Goal: Task Accomplishment & Management: Use online tool/utility

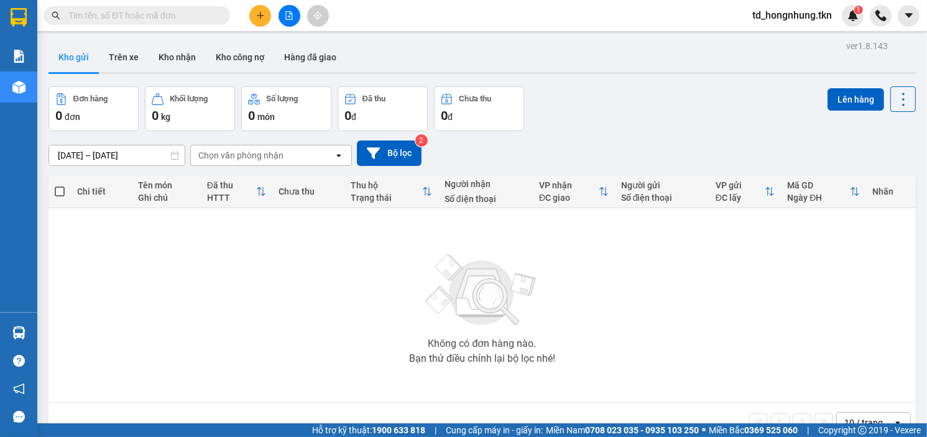
click at [95, 12] on input "text" at bounding box center [141, 16] width 147 height 14
paste input "0929292927"
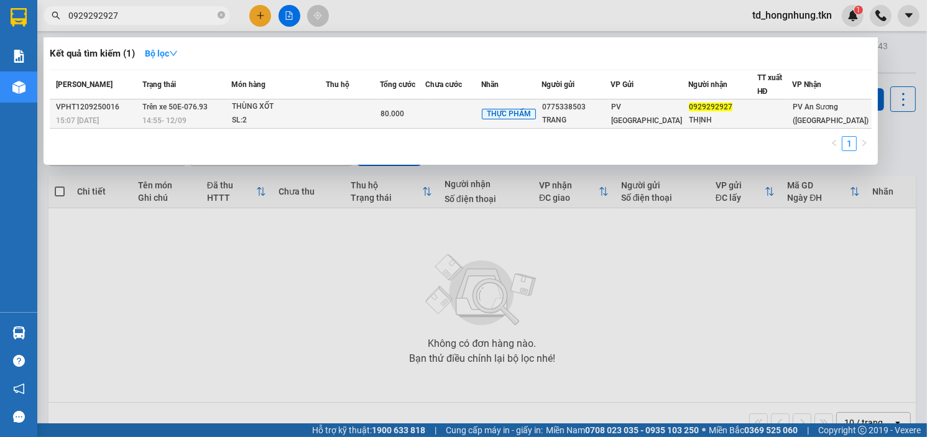
type input "0929292927"
click at [251, 107] on div "THÙNG XỐT" at bounding box center [278, 107] width 93 height 14
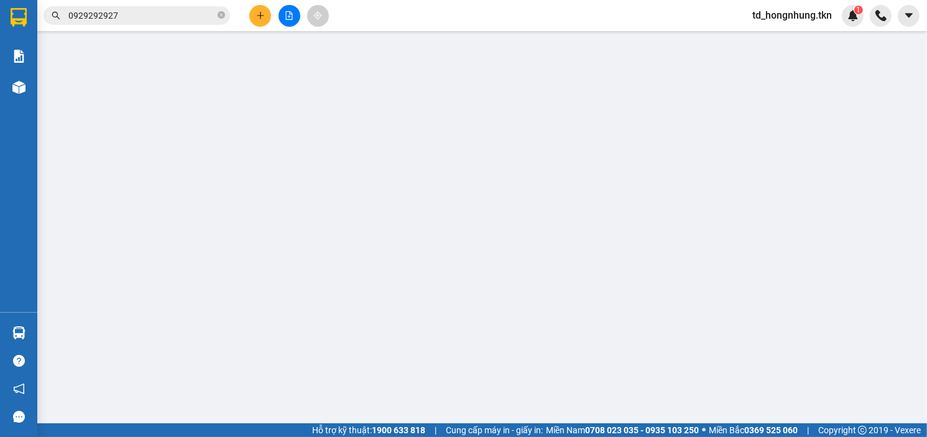
type input "0775338503"
type input "TRANG"
type input "0929292927"
type input "THỊNH"
type input "80.000"
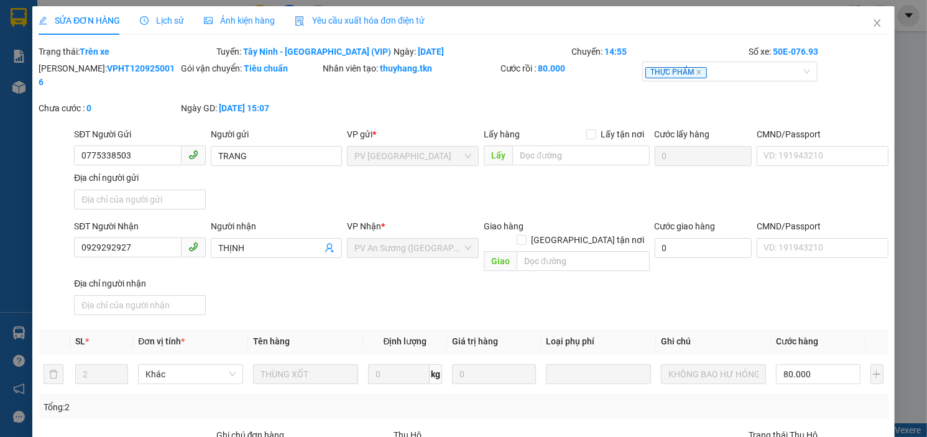
click at [171, 22] on span "Lịch sử" at bounding box center [162, 21] width 44 height 10
